Goal: Information Seeking & Learning: Learn about a topic

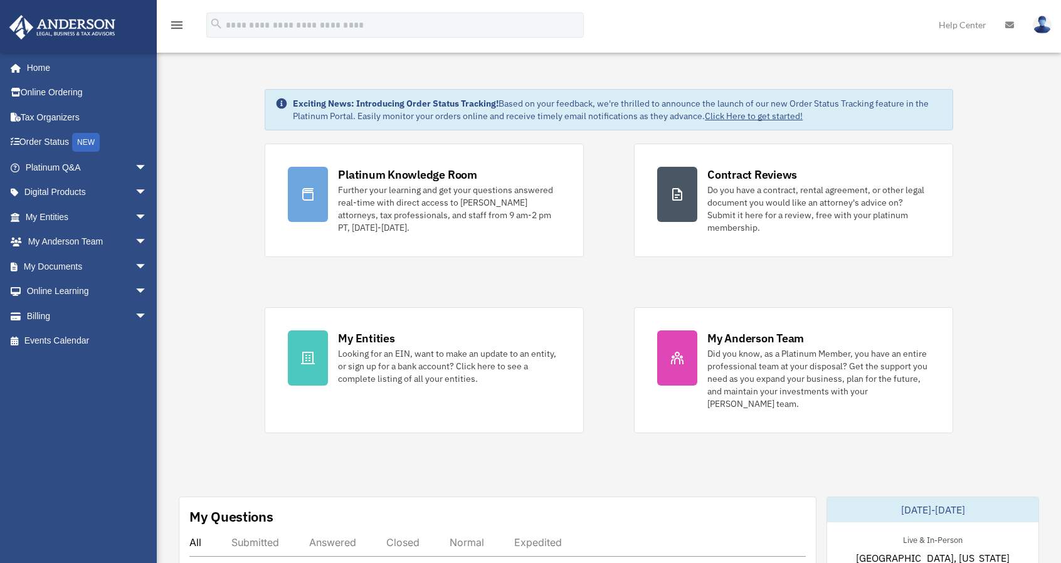
click at [567, 274] on div "Platinum Knowledge Room Further your learning and get your questions answered r…" at bounding box center [609, 289] width 688 height 290
click at [586, 273] on div "Platinum Knowledge Room Further your learning and get your questions answered r…" at bounding box center [609, 289] width 688 height 290
click at [48, 141] on link "Order Status NEW" at bounding box center [87, 143] width 157 height 26
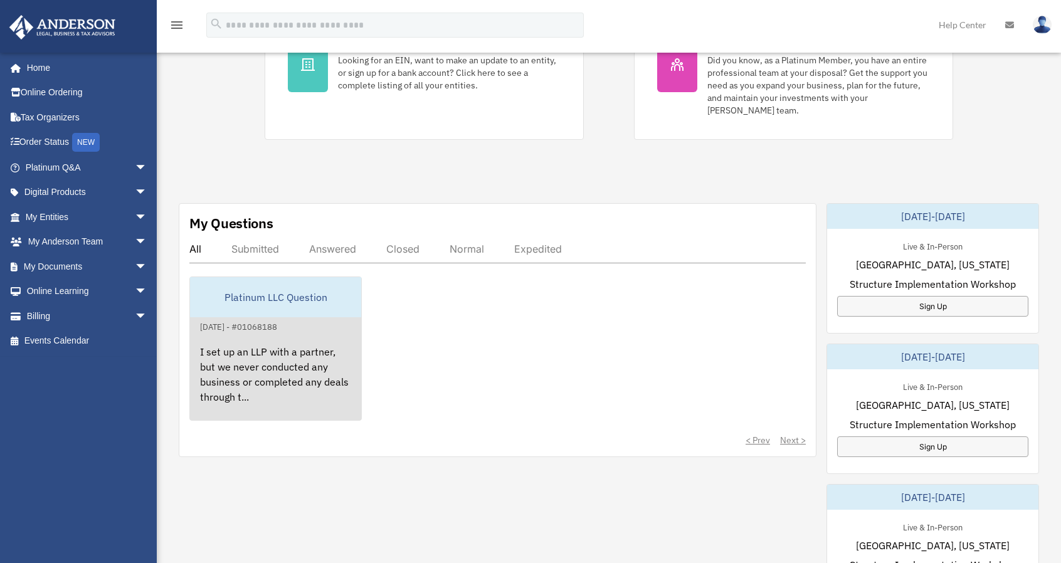
scroll to position [313, 0]
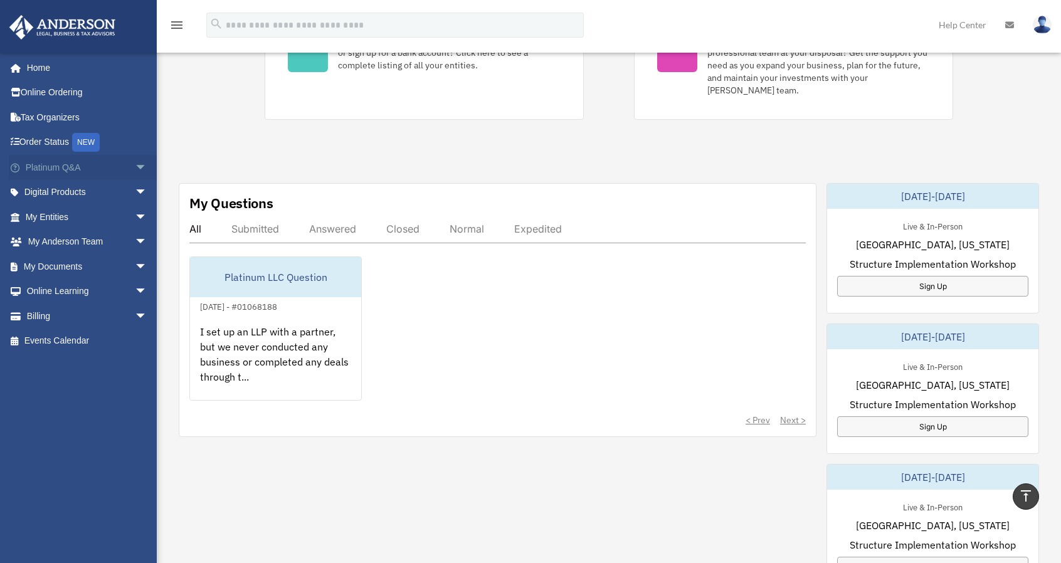
click at [135, 172] on span "arrow_drop_down" at bounding box center [147, 168] width 25 height 26
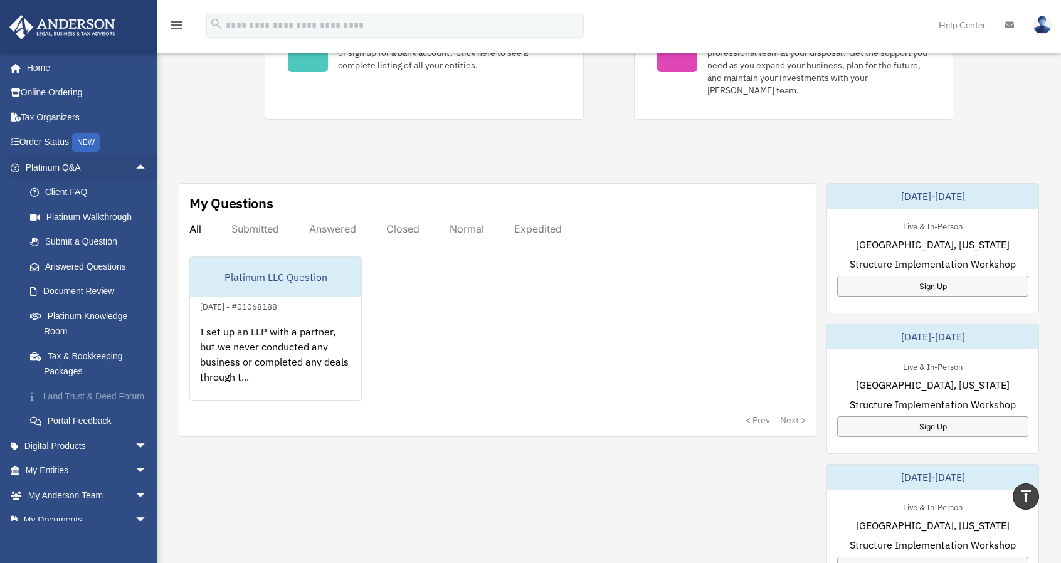
click at [82, 396] on link "Land Trust & Deed Forum" at bounding box center [92, 396] width 149 height 25
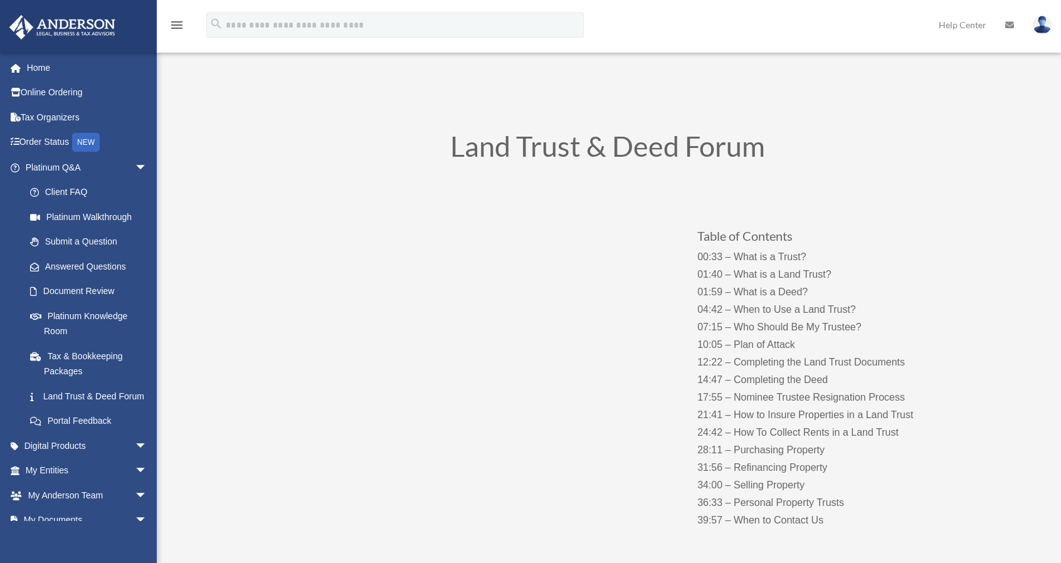
drag, startPoint x: 608, startPoint y: 511, endPoint x: 639, endPoint y: 506, distance: 31.1
click at [609, 511] on div "Table of Contents 00:33 – What is a Trust? 01:40 – What is a Land Trust? 01:59 …" at bounding box center [607, 365] width 677 height 362
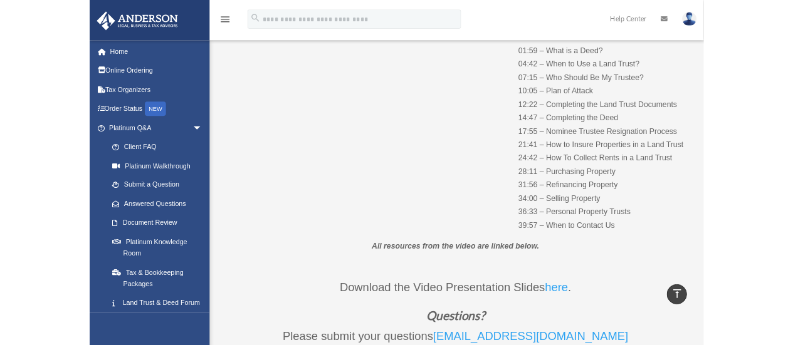
scroll to position [188, 0]
